Goal: Navigation & Orientation: Find specific page/section

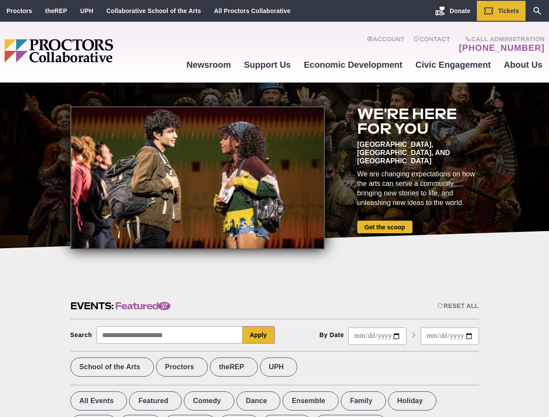
click at [274, 209] on div at bounding box center [197, 177] width 254 height 143
click at [457, 306] on div "Reset All" at bounding box center [457, 305] width 41 height 7
click at [259, 335] on button "Apply" at bounding box center [258, 334] width 32 height 17
